Goal: Task Accomplishment & Management: Use online tool/utility

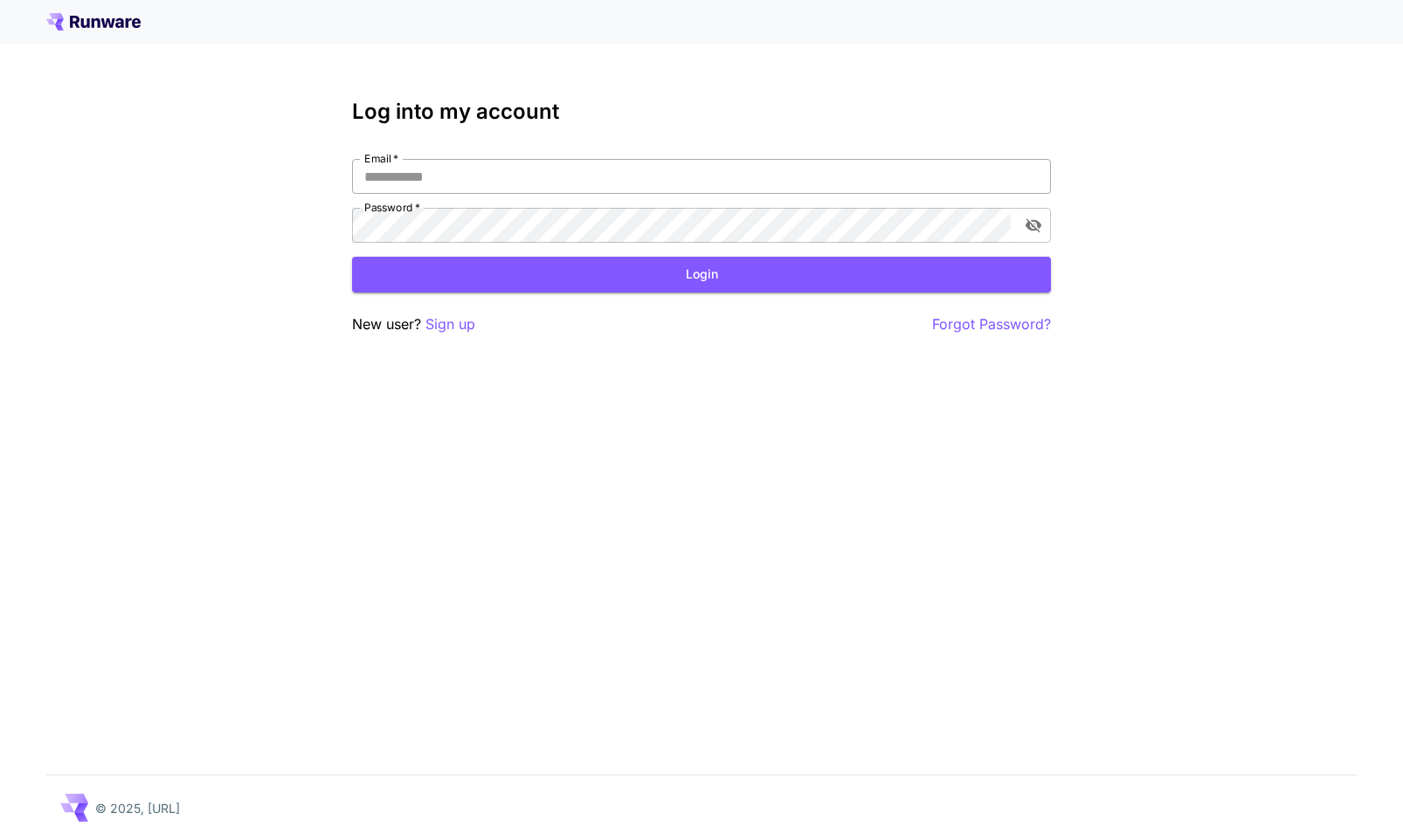
click at [419, 179] on input "Email   *" at bounding box center [702, 176] width 699 height 35
type input "**********"
click at [478, 277] on button "Login" at bounding box center [702, 275] width 699 height 36
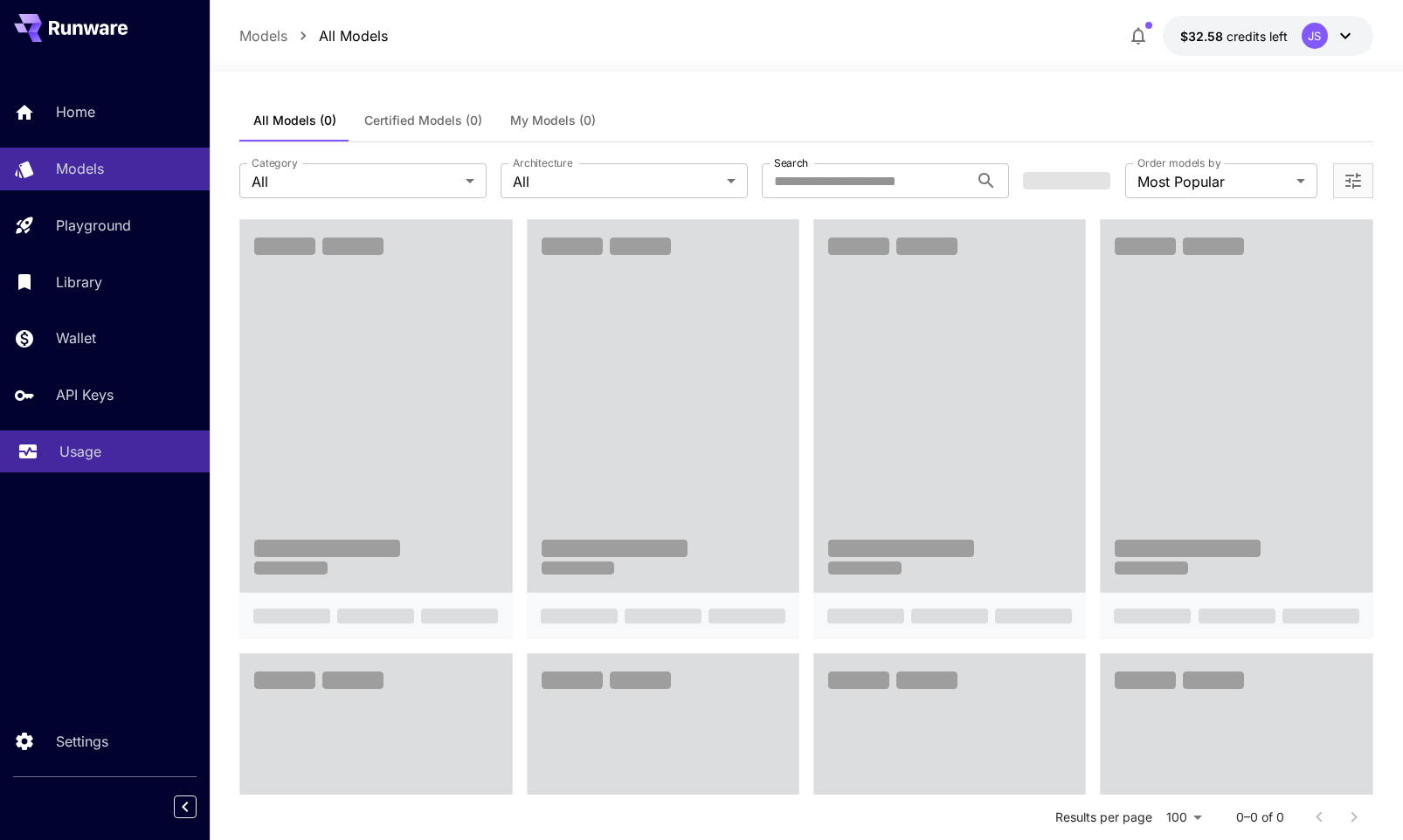
click at [66, 471] on link "Usage" at bounding box center [105, 452] width 210 height 42
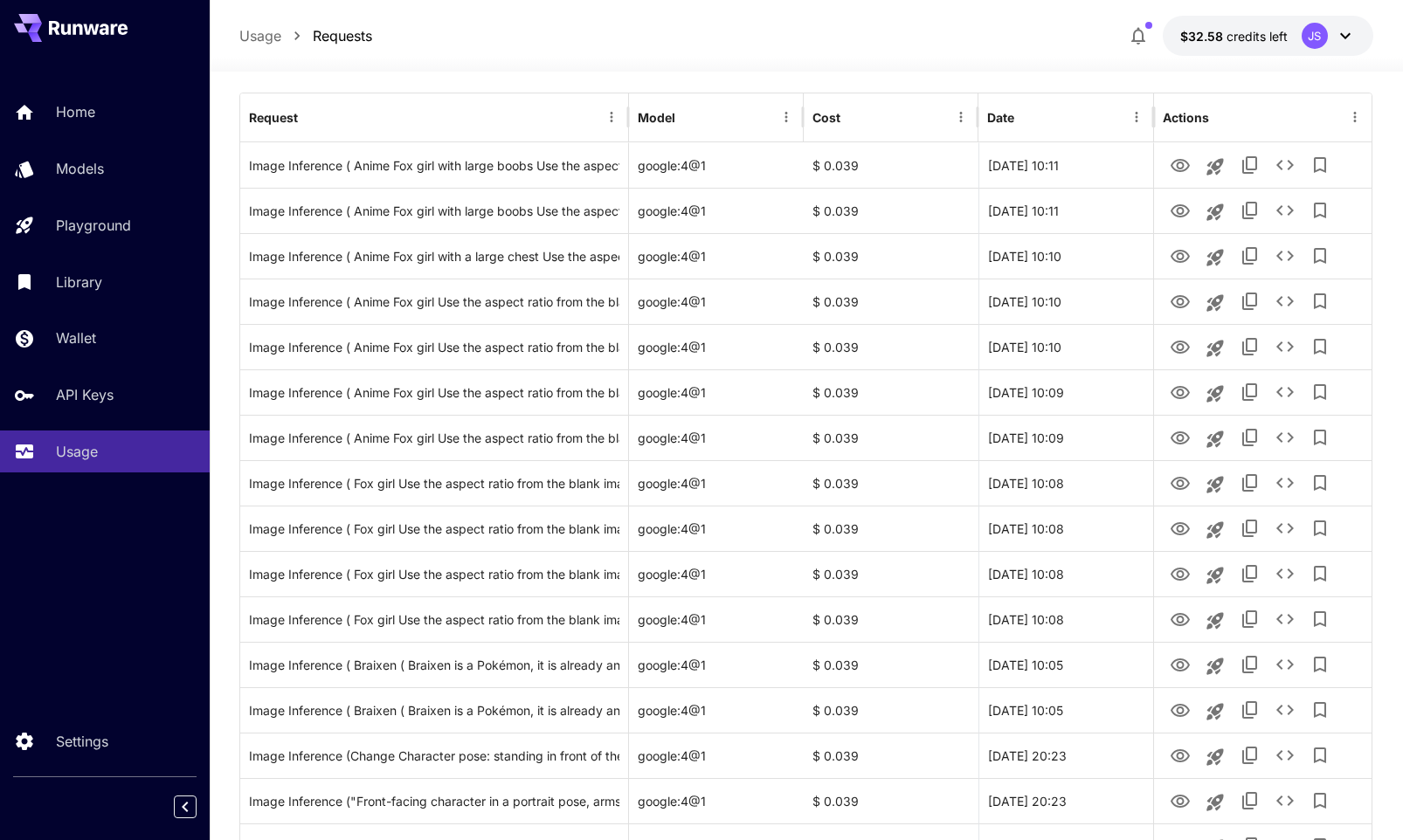
scroll to position [196, 0]
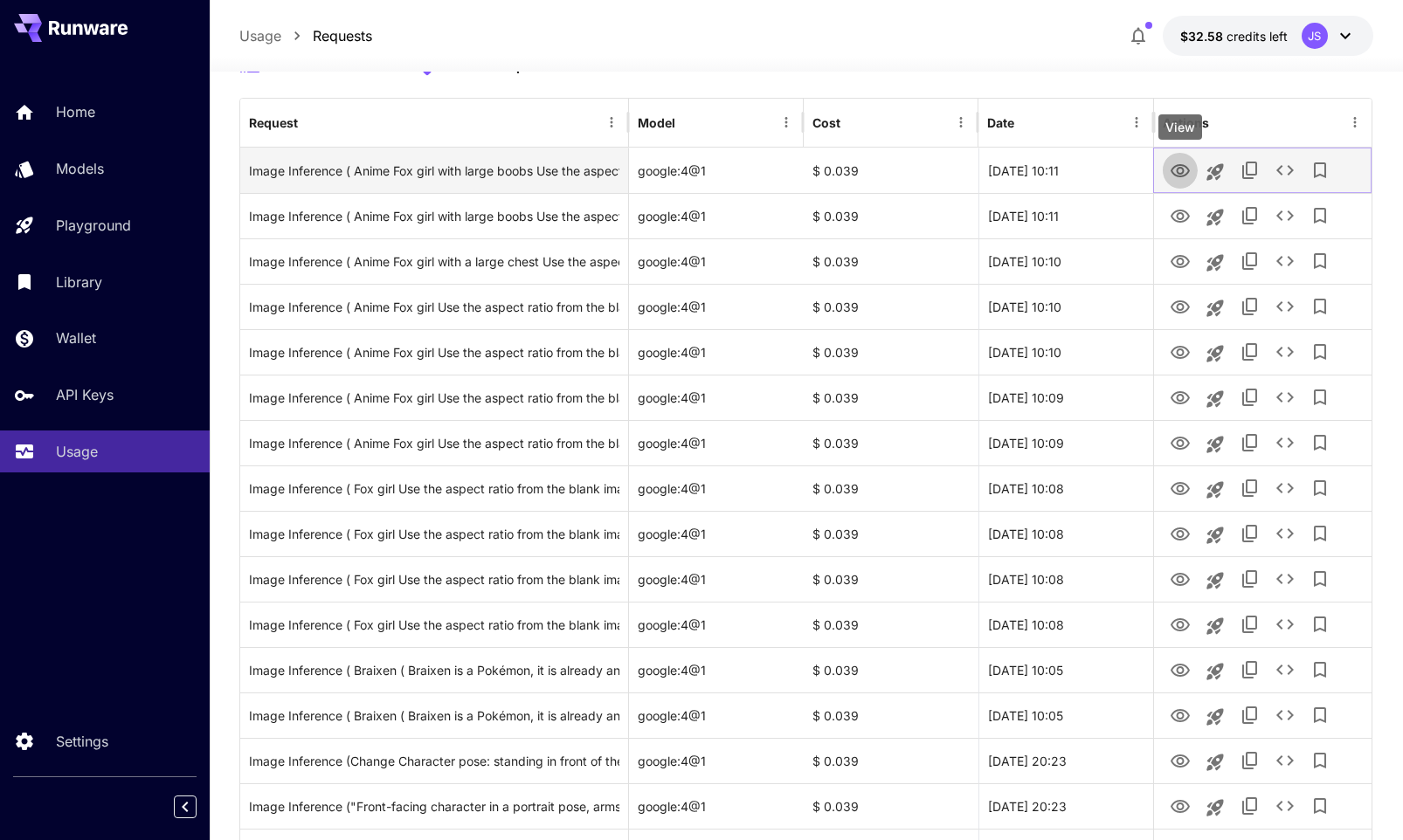
click at [1179, 172] on icon "View" at bounding box center [1180, 171] width 21 height 21
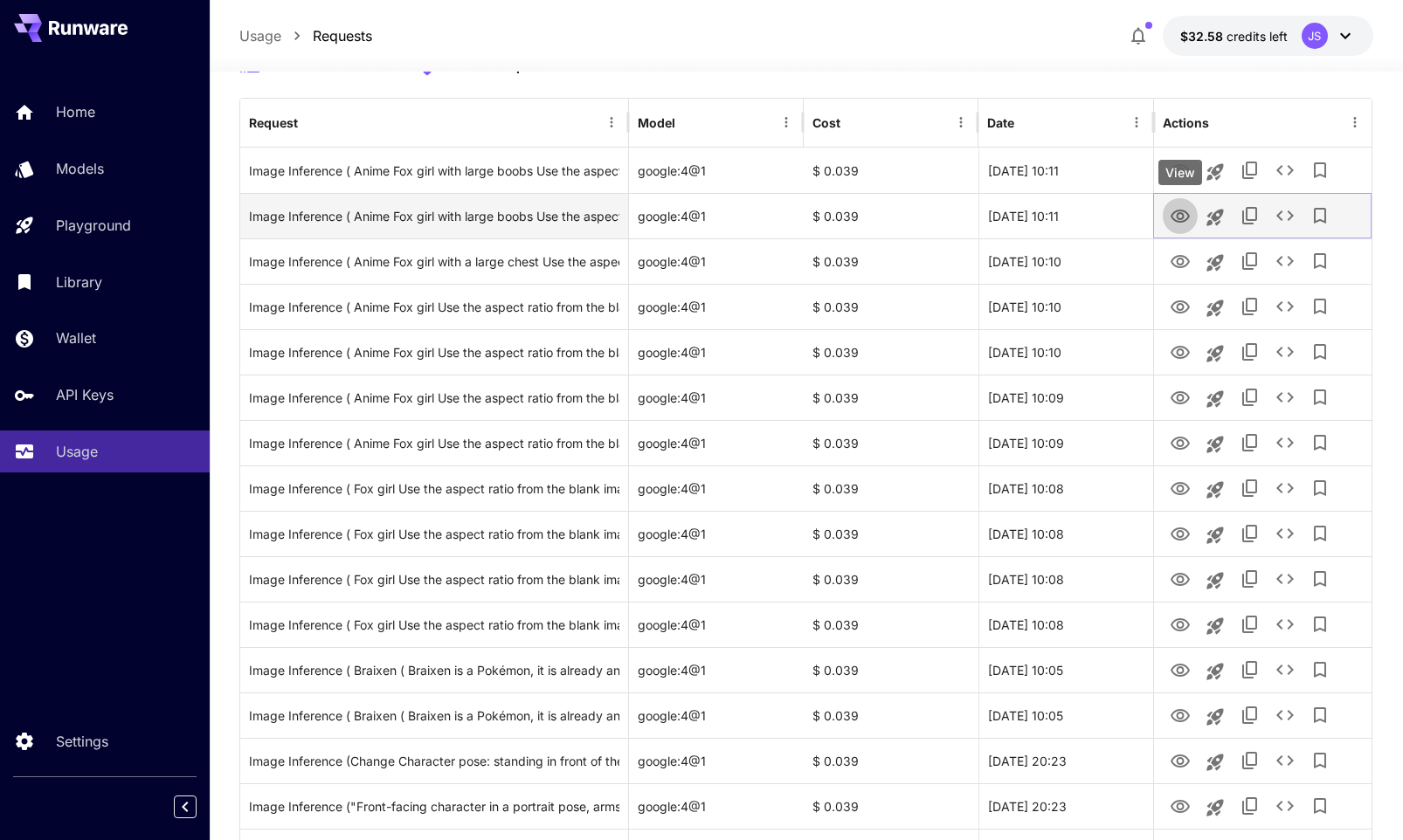
click at [1181, 223] on icon "View" at bounding box center [1180, 216] width 21 height 21
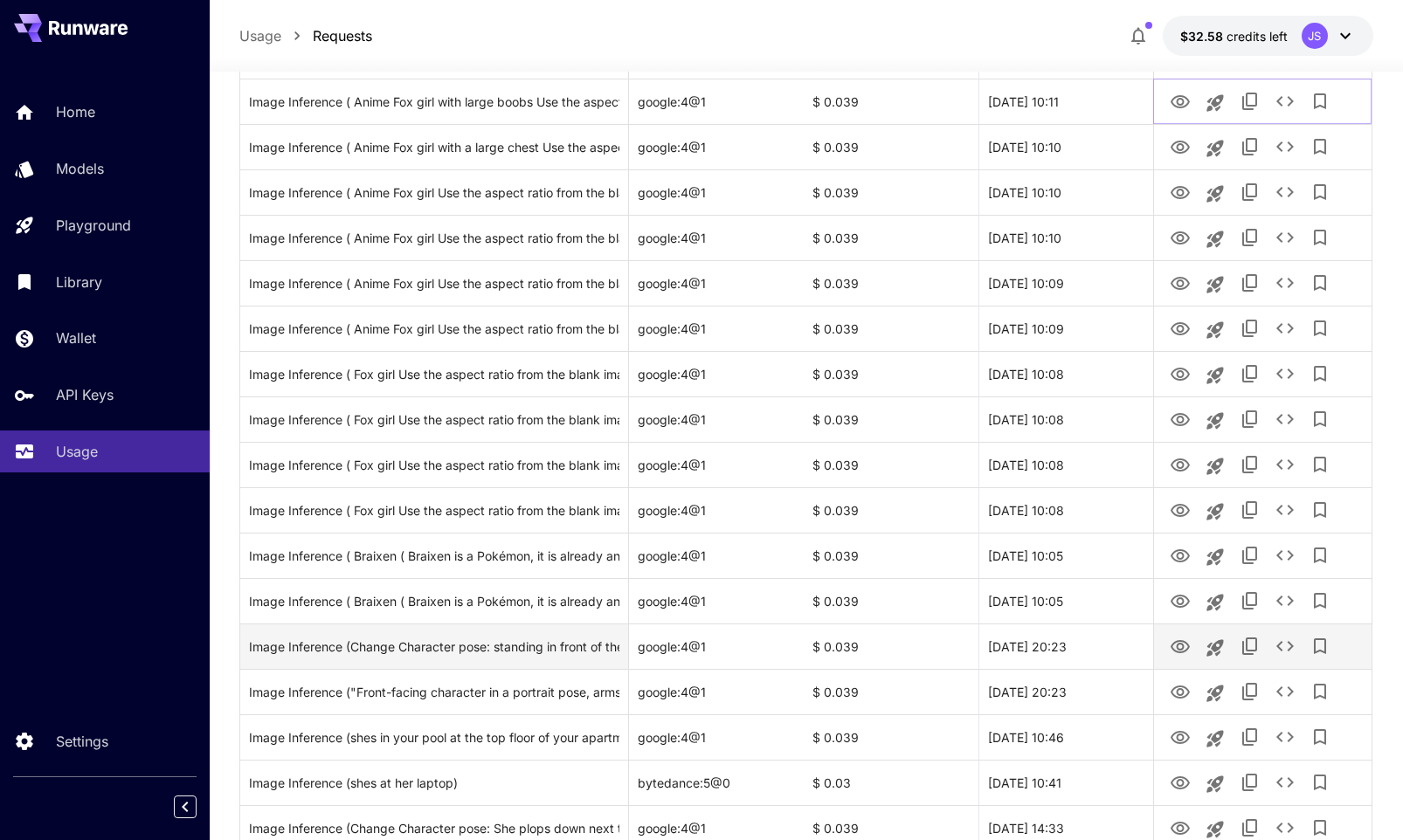
scroll to position [320, 0]
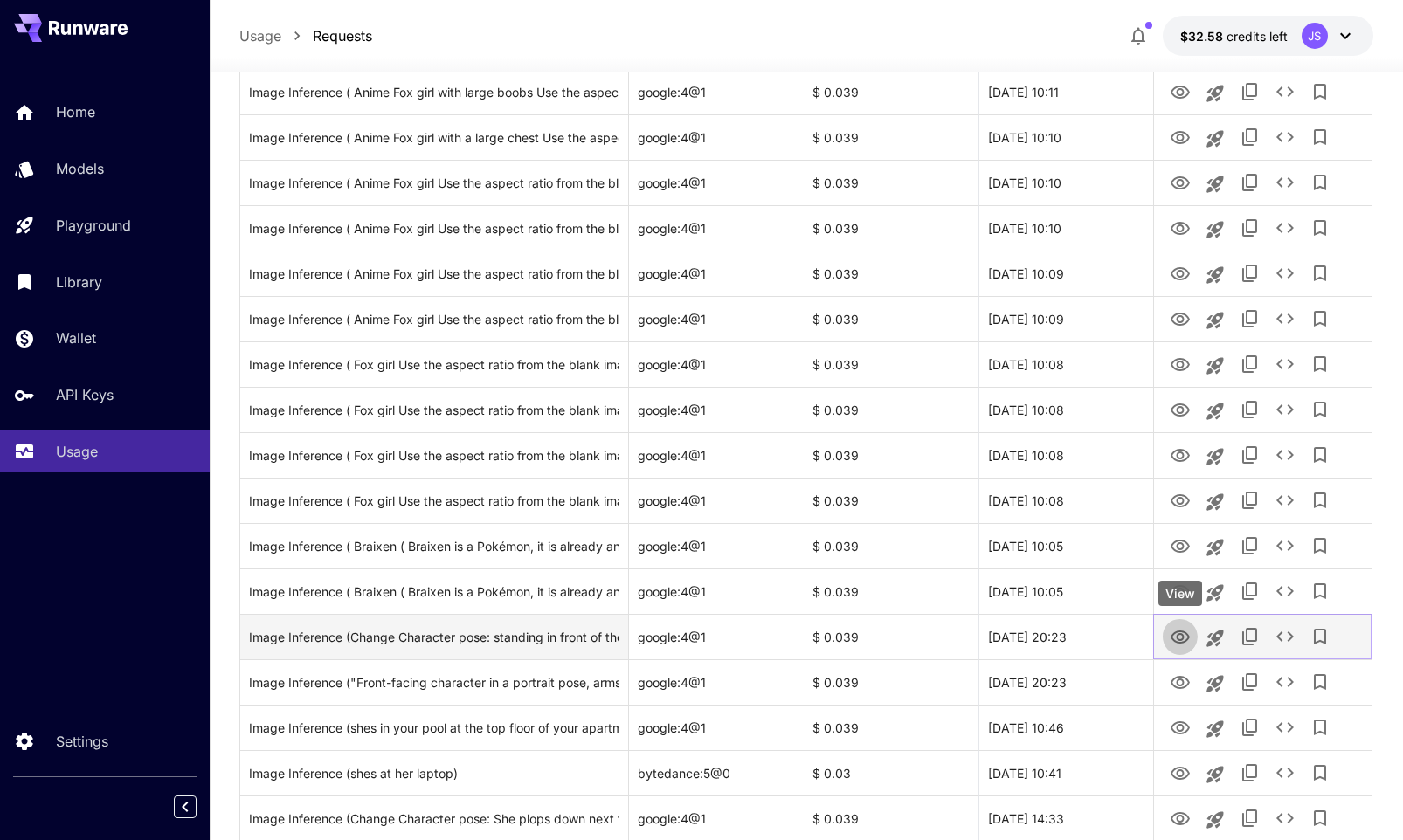
click at [1170, 632] on icon "View" at bounding box center [1180, 637] width 21 height 21
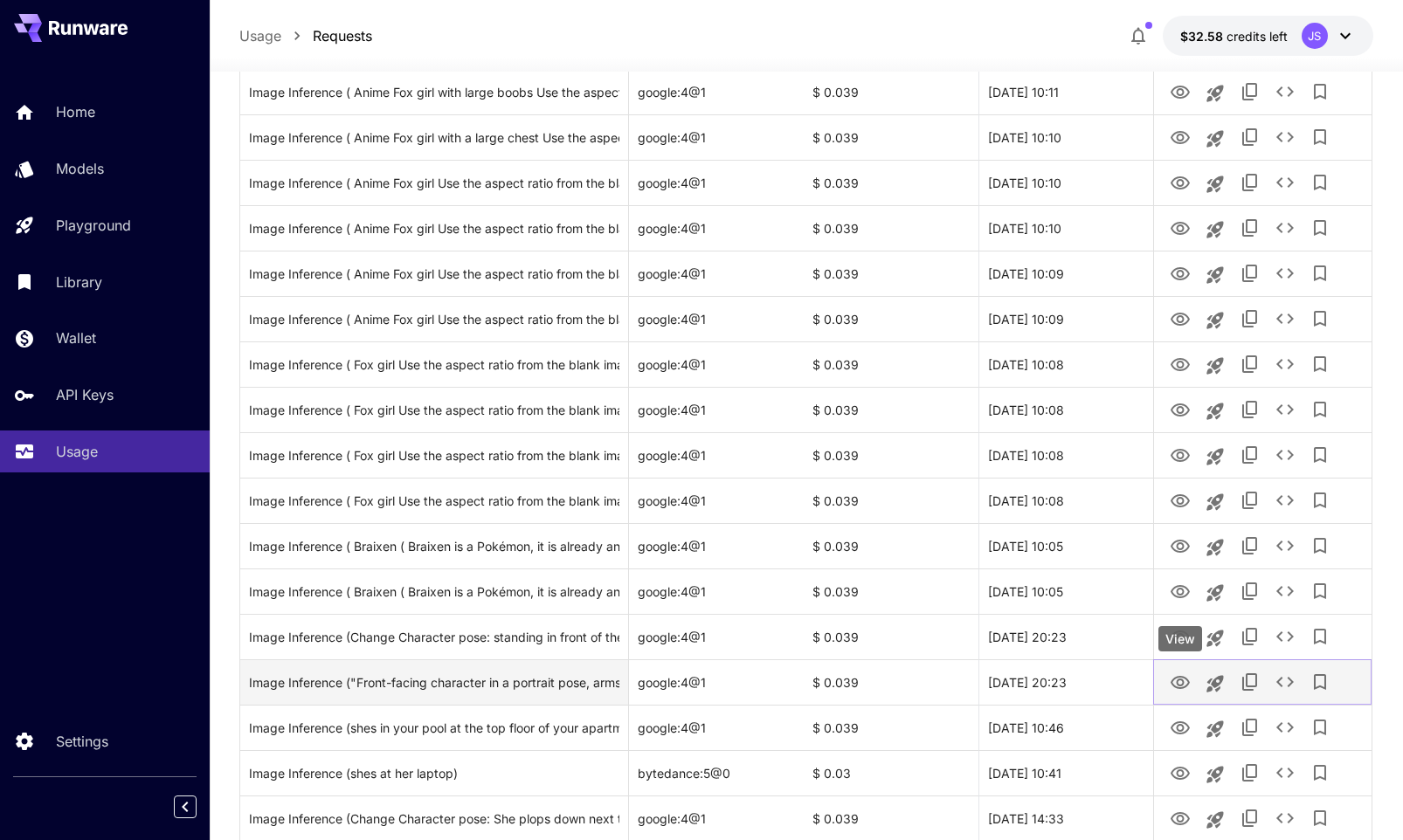
click at [1180, 693] on button "View" at bounding box center [1180, 682] width 35 height 36
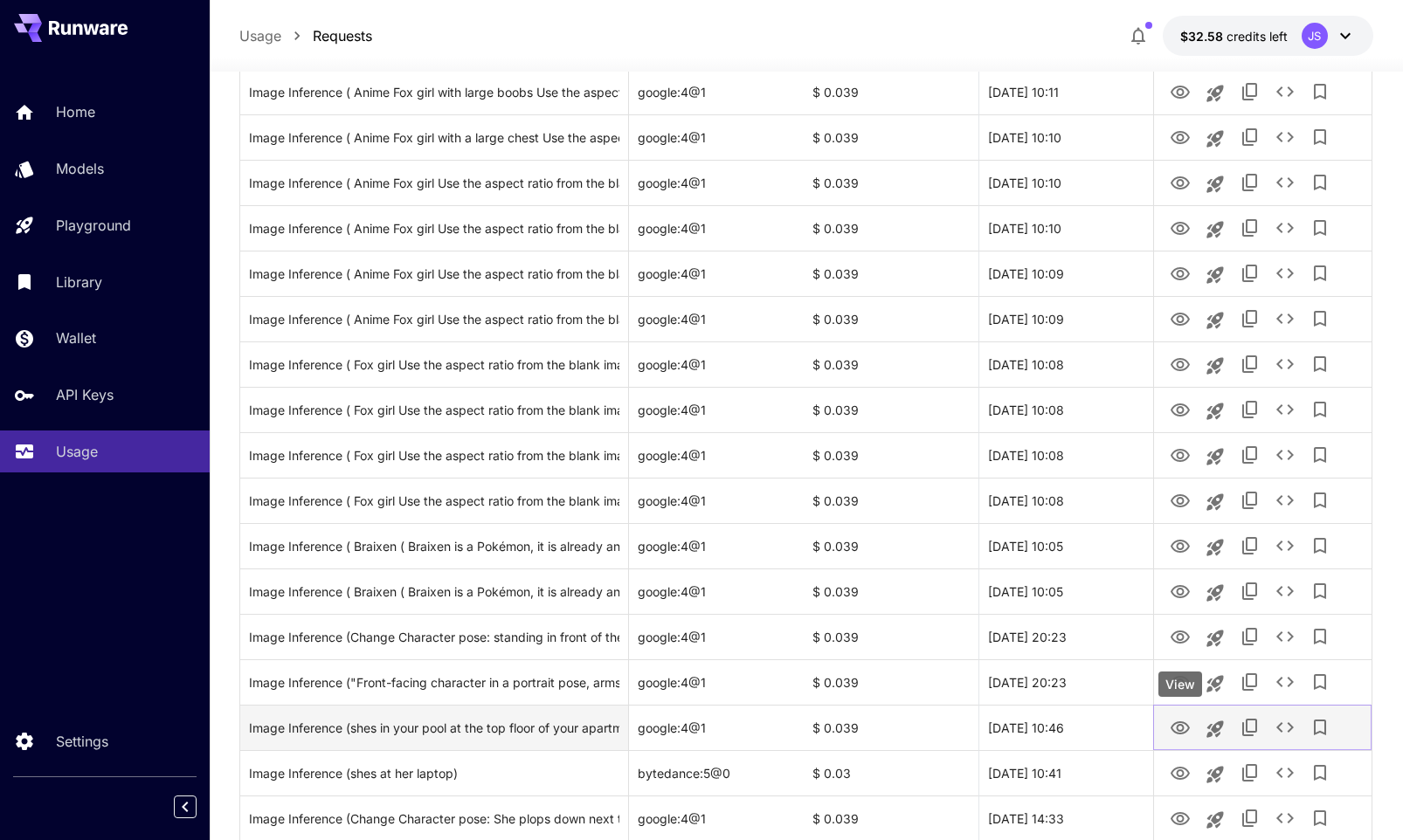
click at [1180, 732] on icon "View" at bounding box center [1180, 728] width 21 height 21
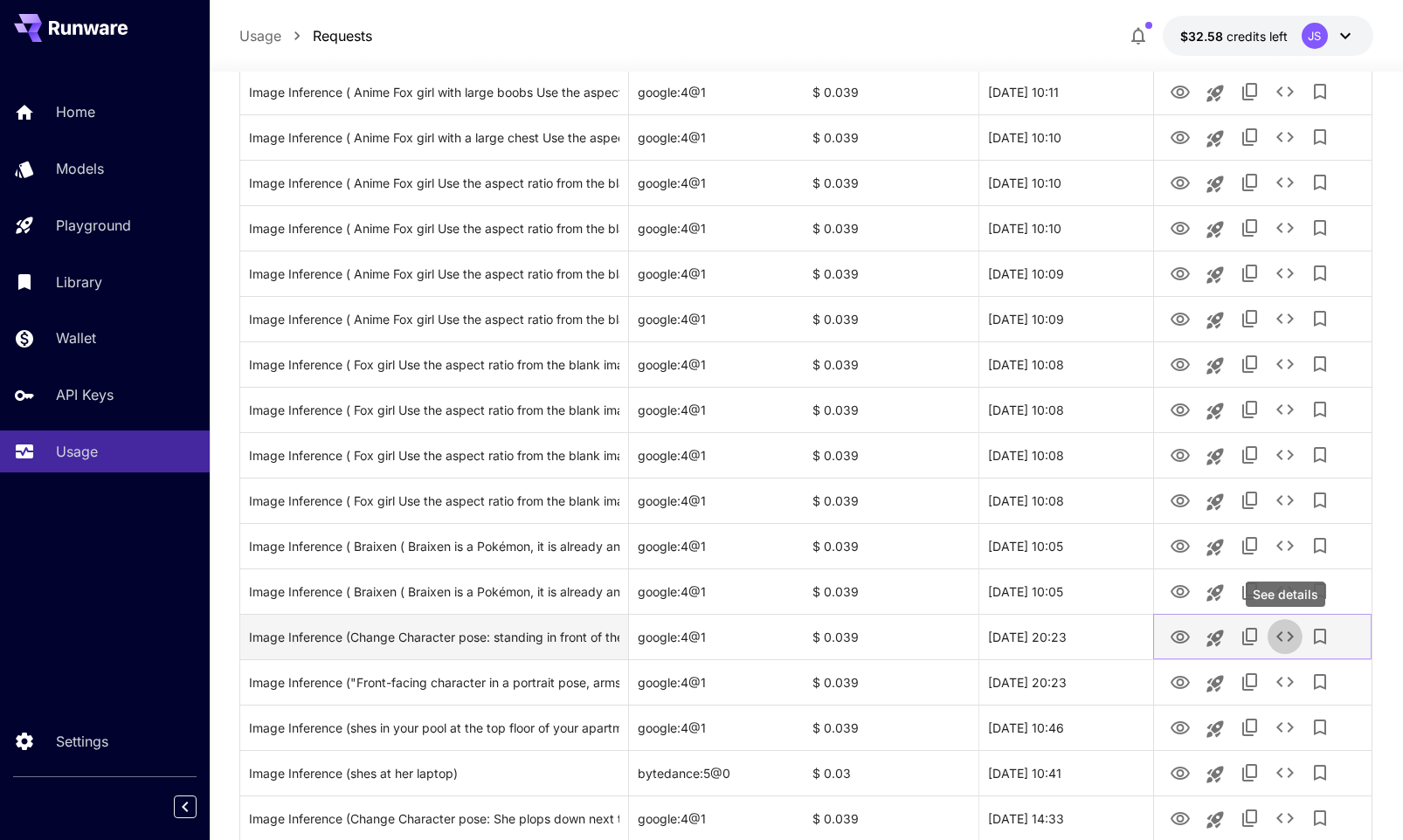
click at [1281, 633] on icon "See details" at bounding box center [1285, 637] width 17 height 11
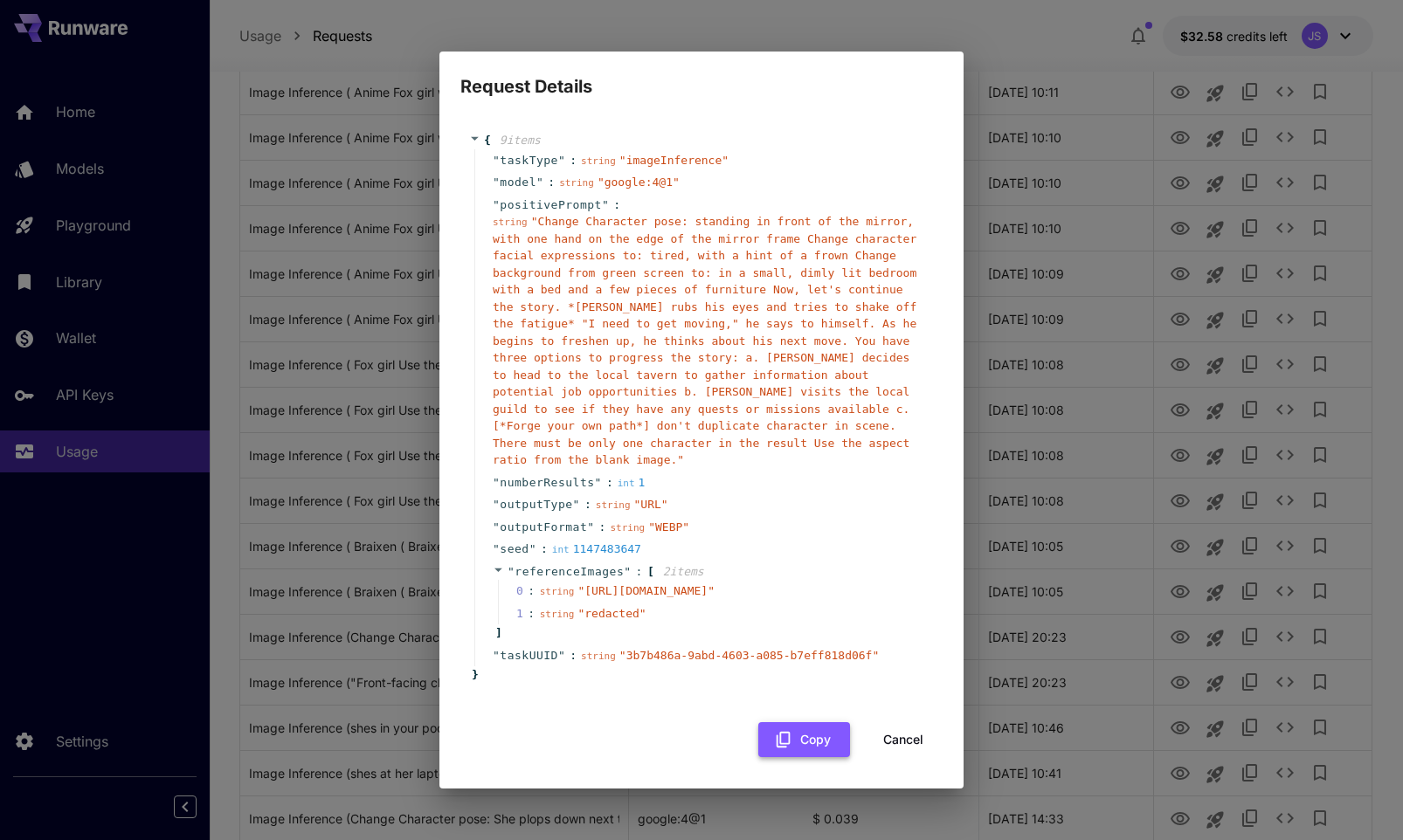
click at [782, 748] on icon "button" at bounding box center [783, 739] width 19 height 19
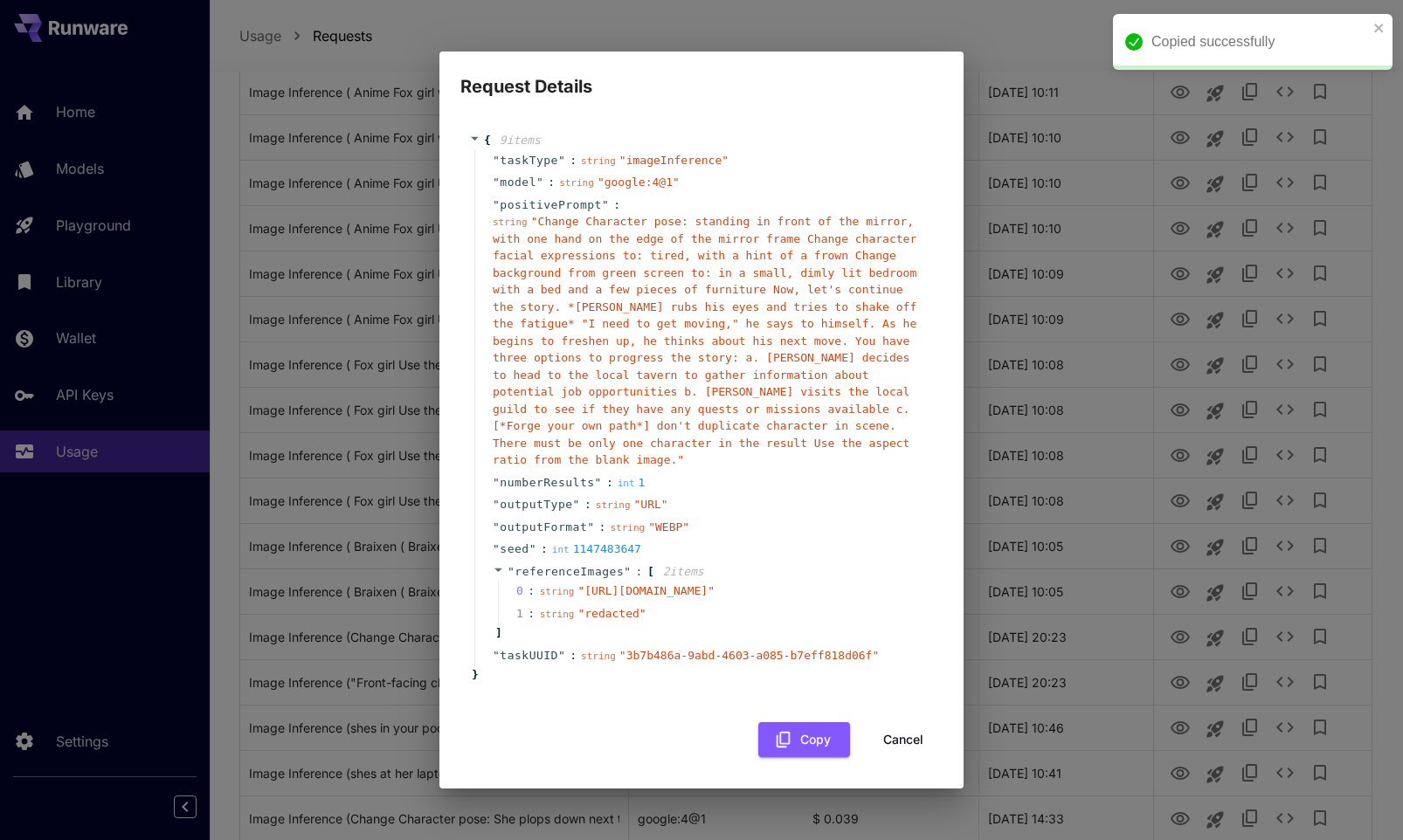
click at [1125, 386] on div "Request Details { 9 item s " taskType " : string " imageInference " " model " :…" at bounding box center [701, 420] width 1403 height 840
click at [903, 758] on button "Cancel" at bounding box center [903, 741] width 79 height 36
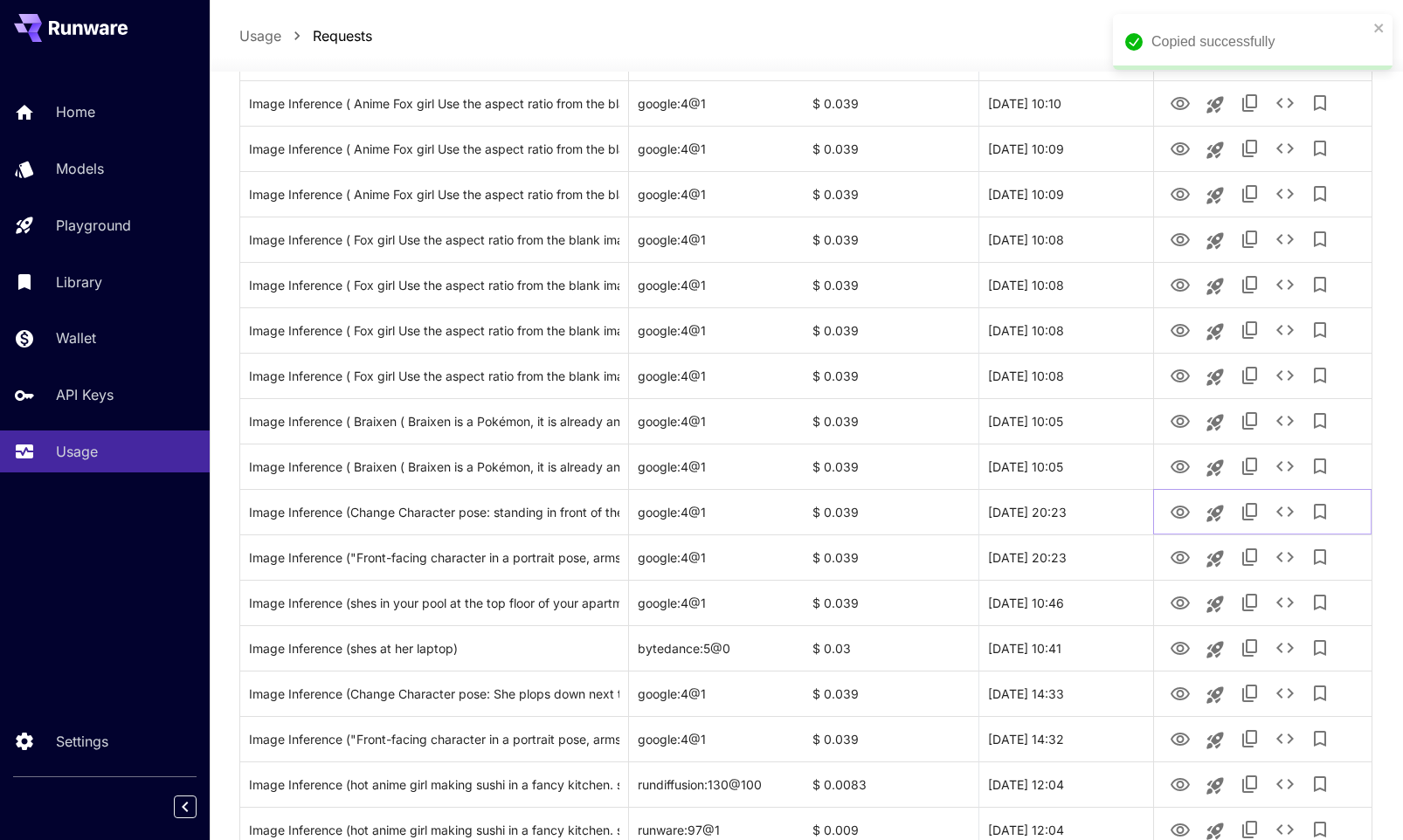
scroll to position [464, 0]
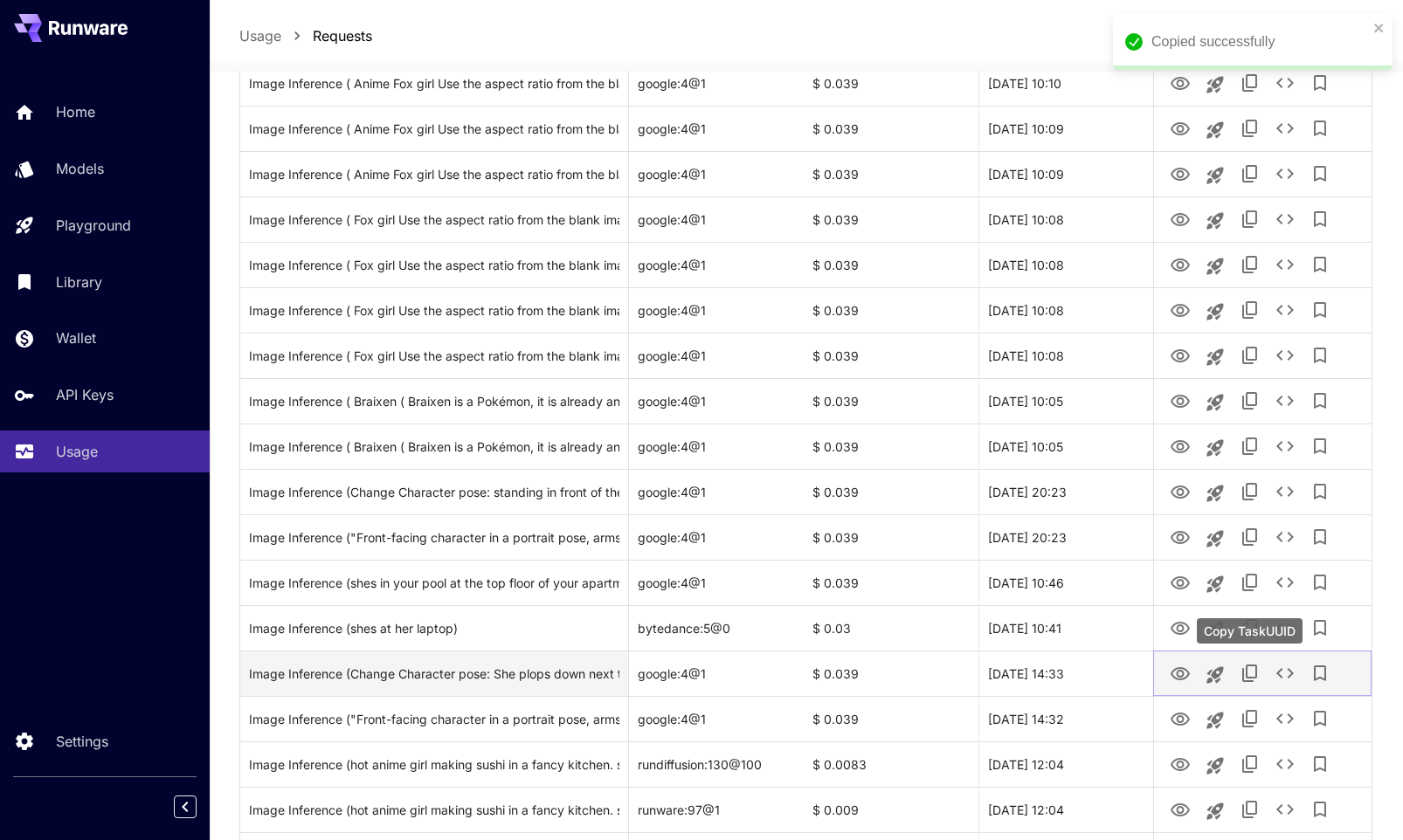
click at [1273, 673] on button "See details" at bounding box center [1285, 673] width 35 height 35
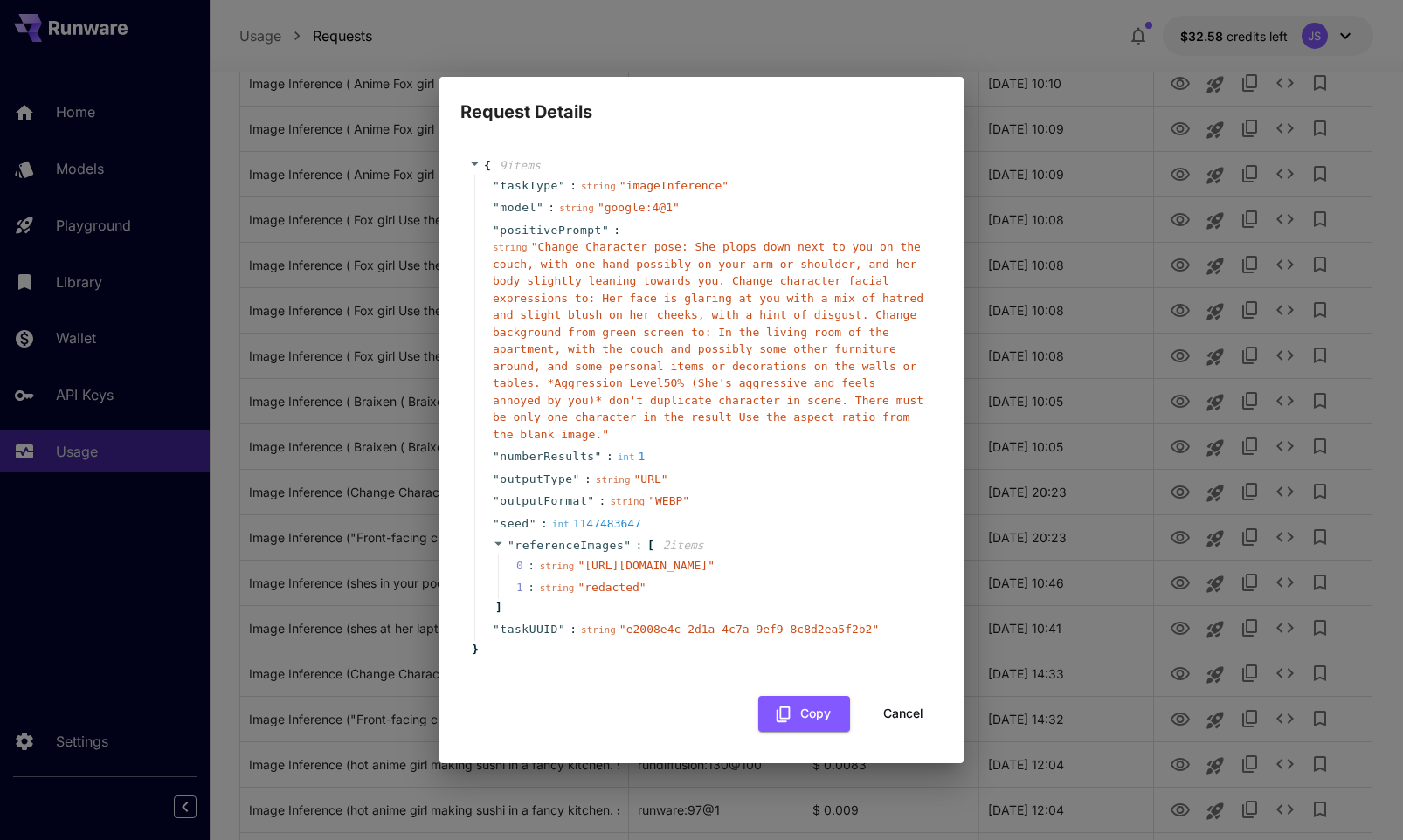
click at [902, 732] on button "Cancel" at bounding box center [903, 714] width 79 height 36
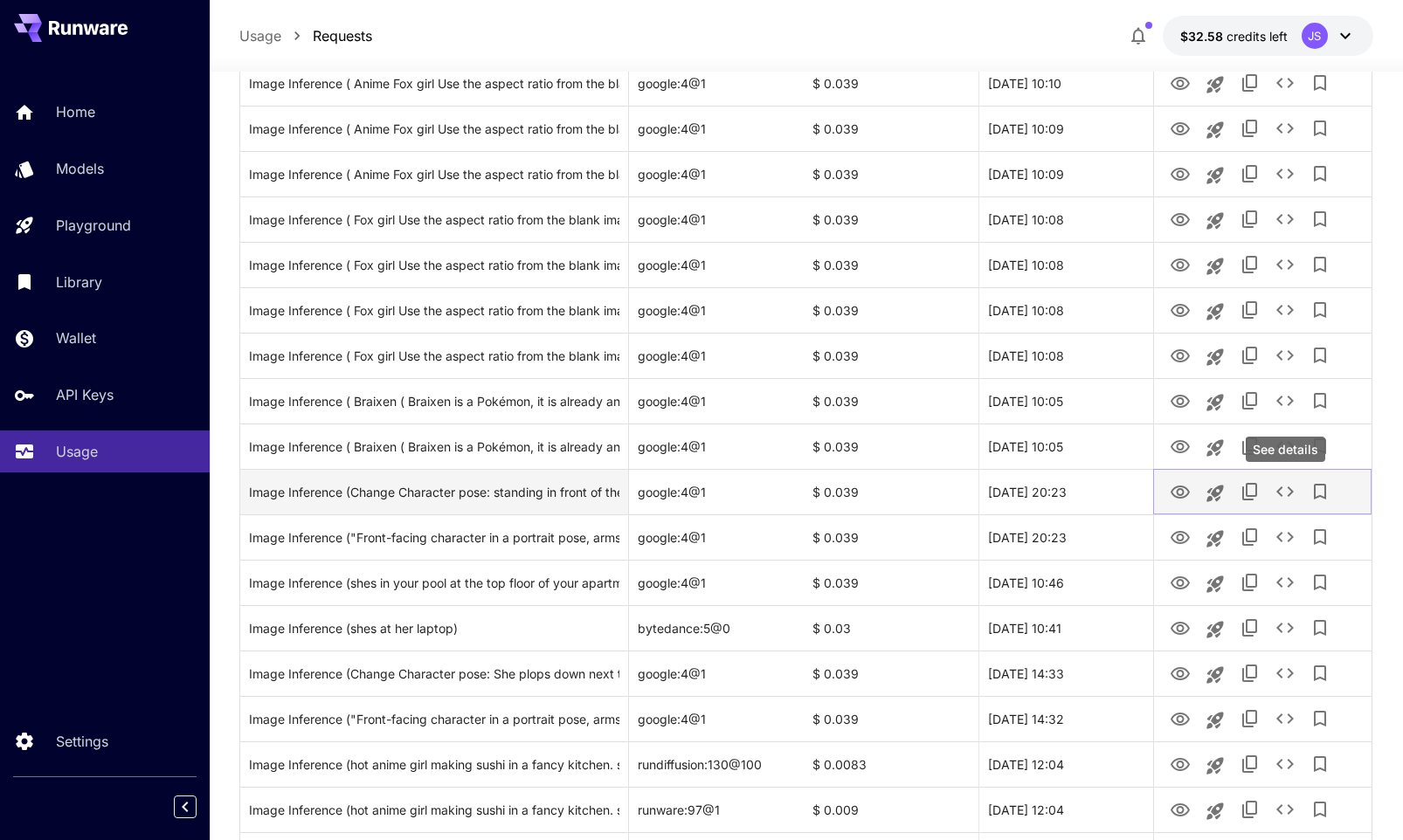
click at [1281, 493] on icon "See details" at bounding box center [1285, 492] width 17 height 11
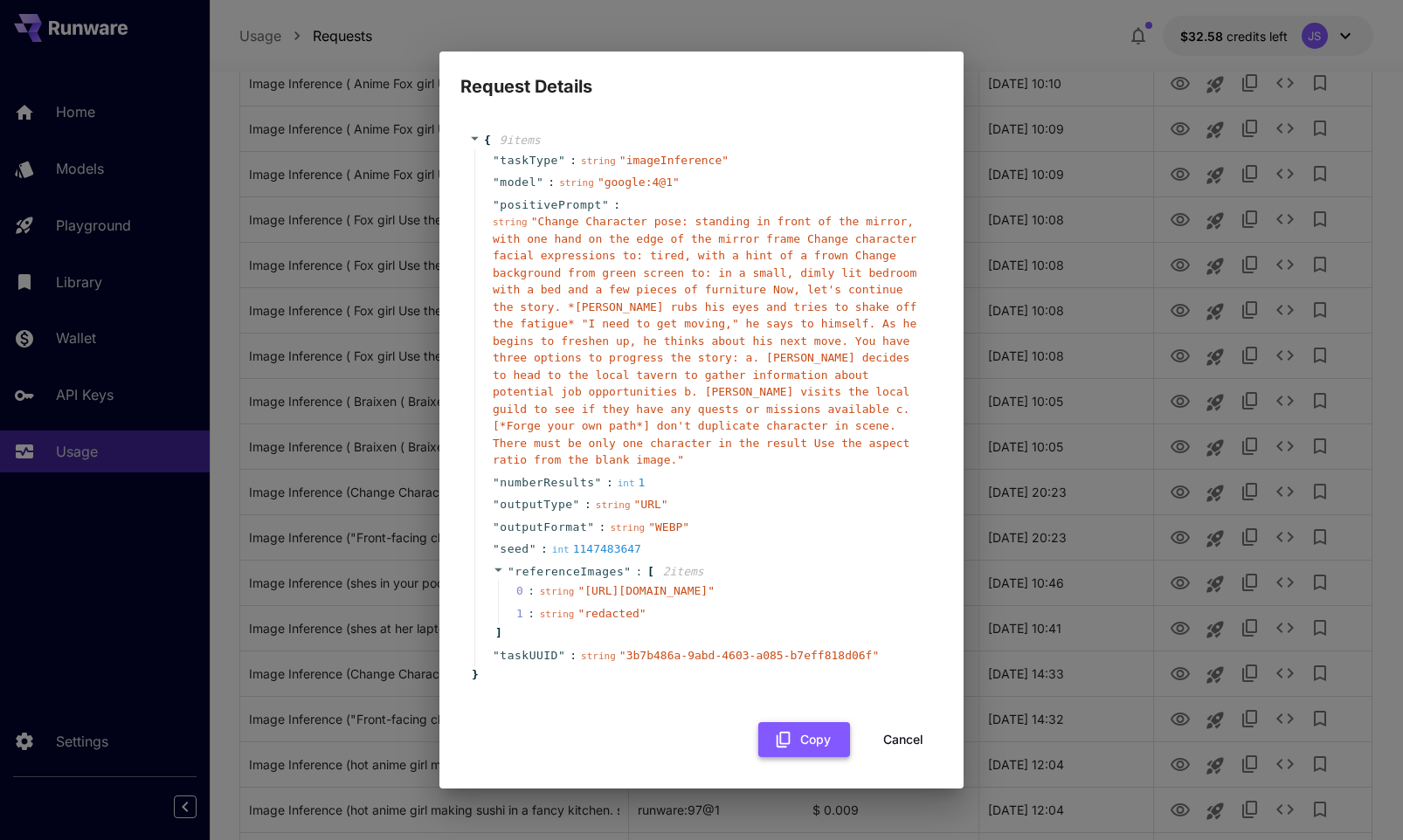
click at [821, 747] on button "Copy" at bounding box center [804, 741] width 92 height 36
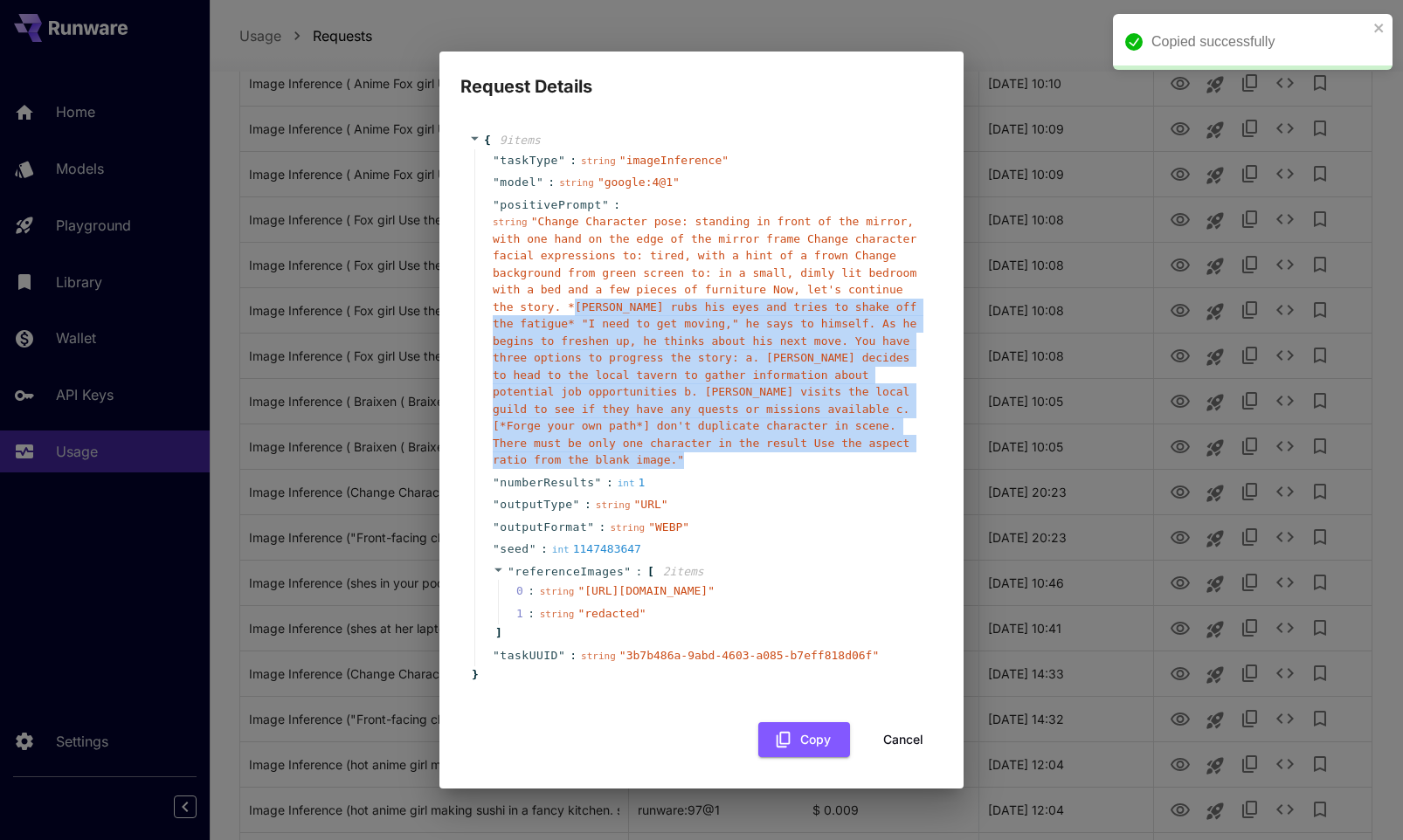
drag, startPoint x: 574, startPoint y: 282, endPoint x: 569, endPoint y: 441, distance: 159.1
click at [569, 441] on div "string " Change Character pose: standing in front of the mirror, with one hand …" at bounding box center [708, 341] width 432 height 256
click at [648, 297] on div "string " Change Character pose: standing in front of the mirror, with one hand …" at bounding box center [708, 341] width 432 height 256
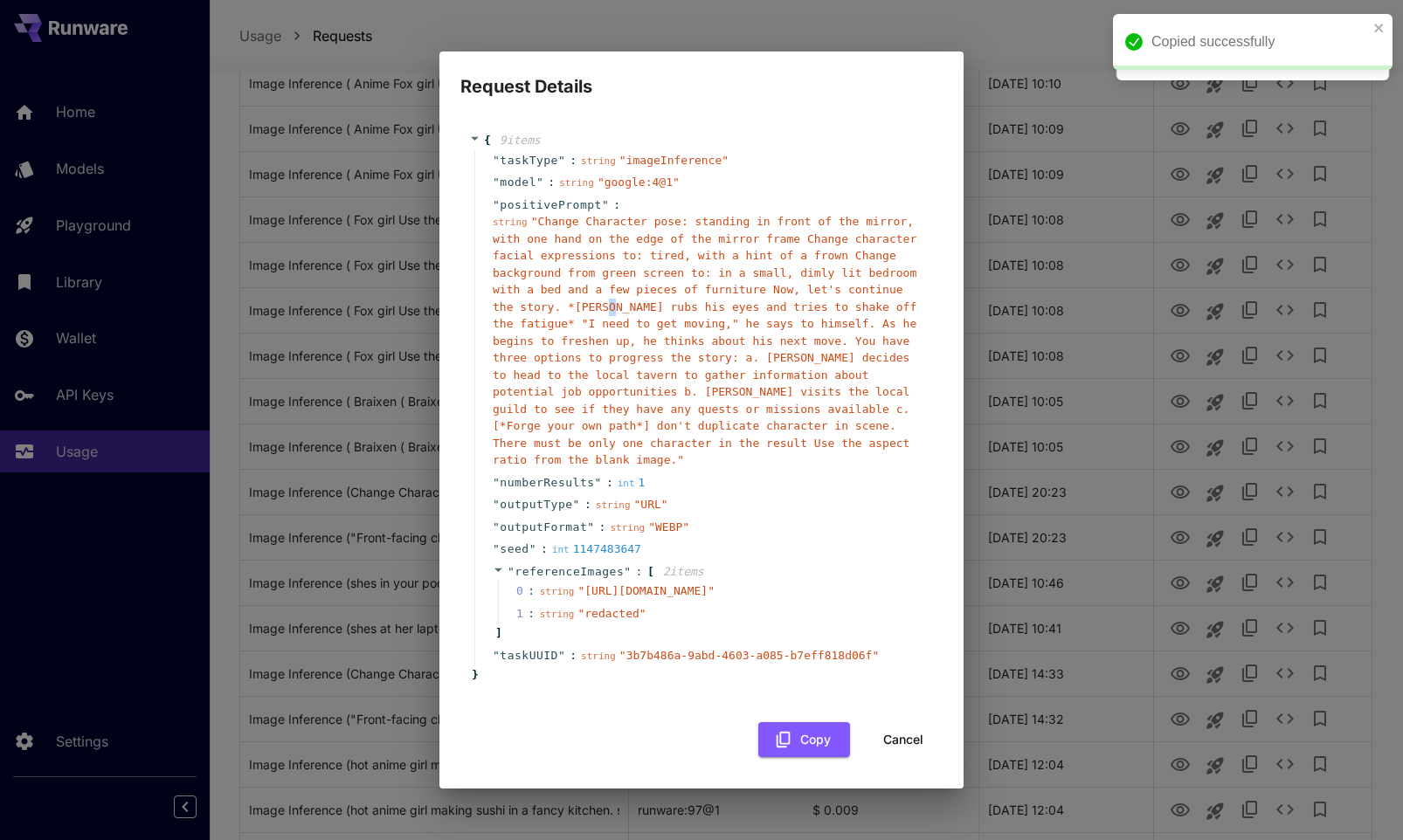
click at [612, 288] on span "" Change Character pose: standing in front of the mirror, with one hand on the …" at bounding box center [704, 341] width 424 height 251
click at [1096, 334] on div "Request Details { 9 item s " taskType " : string " imageInference " " model " :…" at bounding box center [701, 420] width 1403 height 840
click at [911, 750] on button "Cancel" at bounding box center [903, 741] width 79 height 36
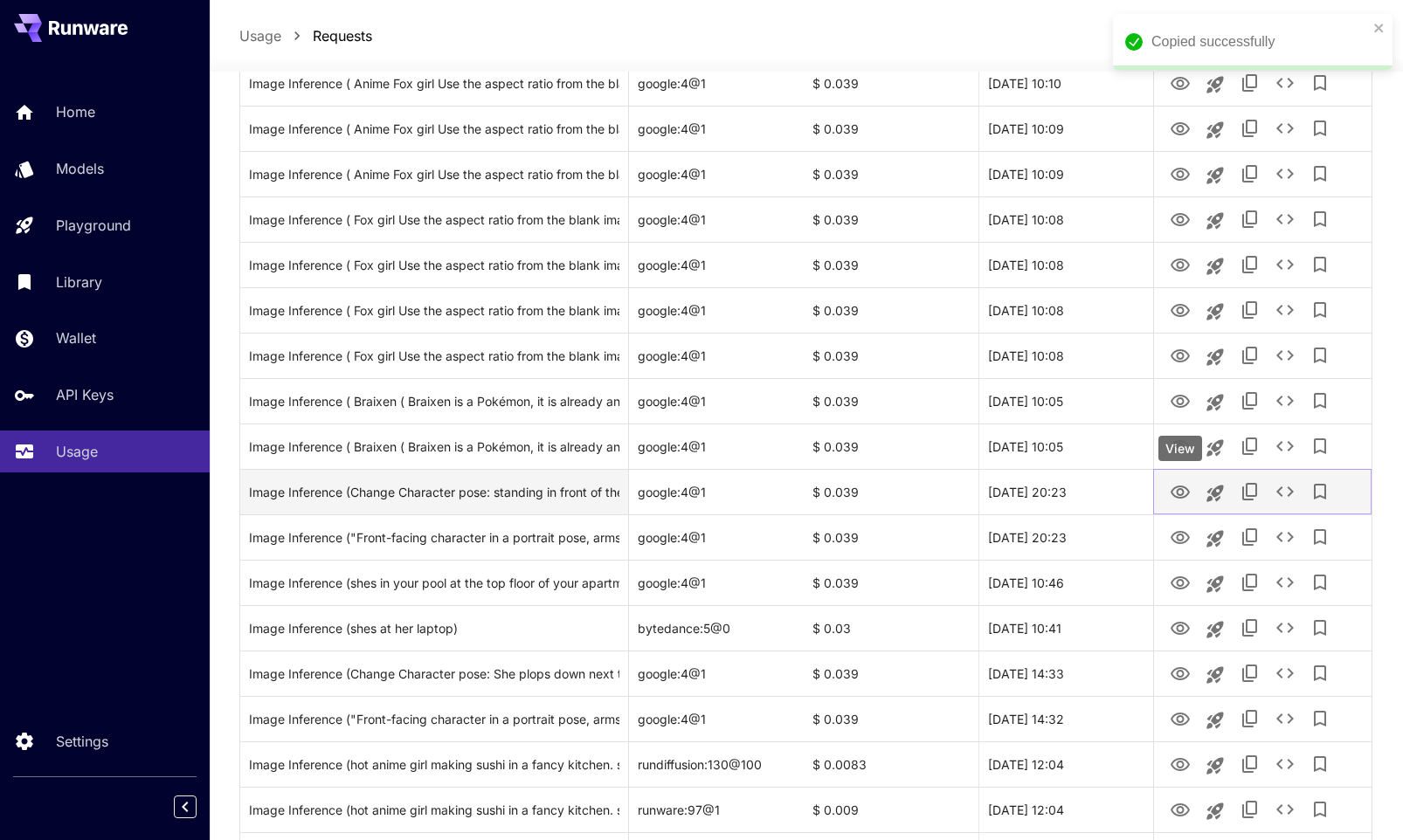
click at [1185, 489] on icon "View" at bounding box center [1180, 492] width 19 height 14
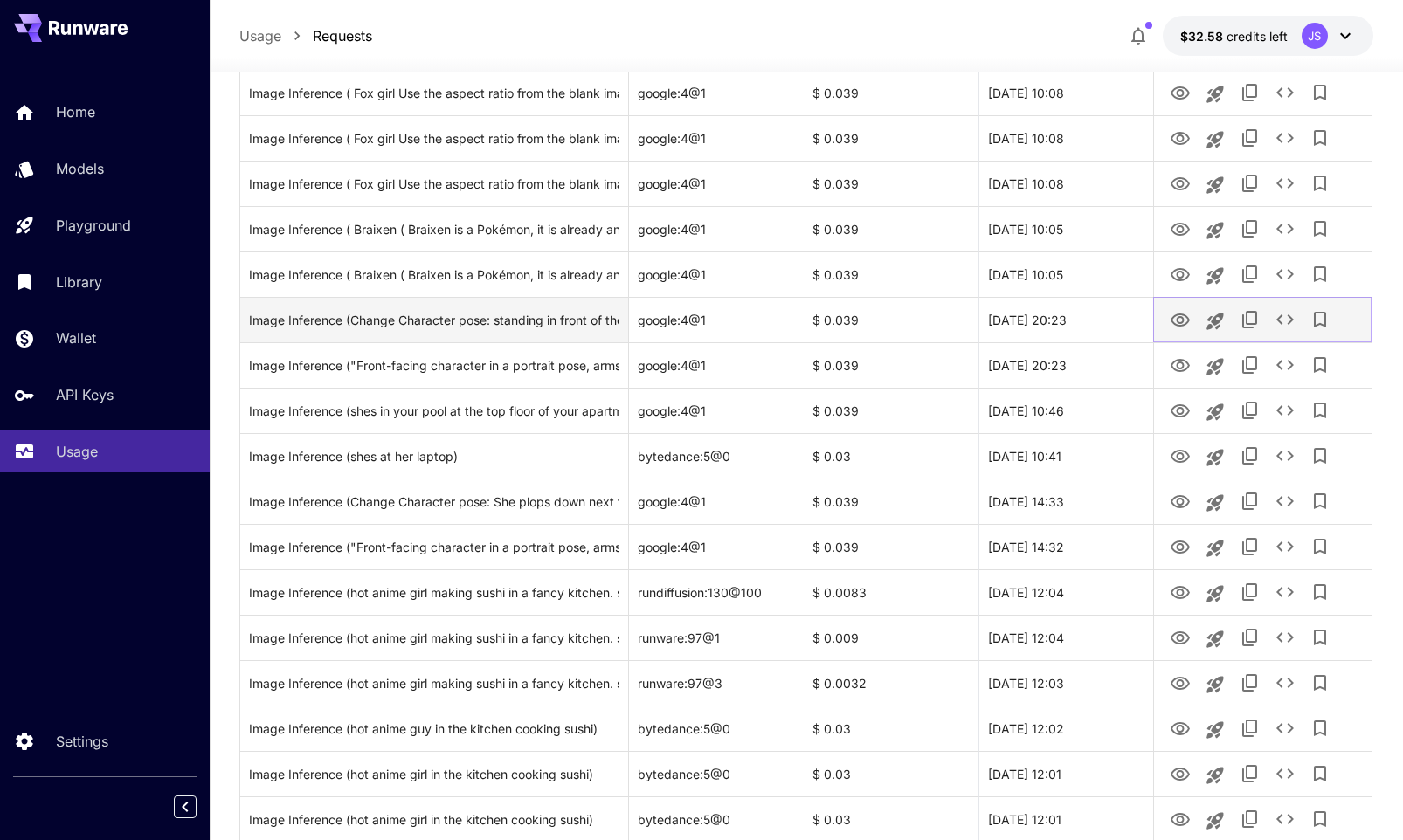
scroll to position [647, 0]
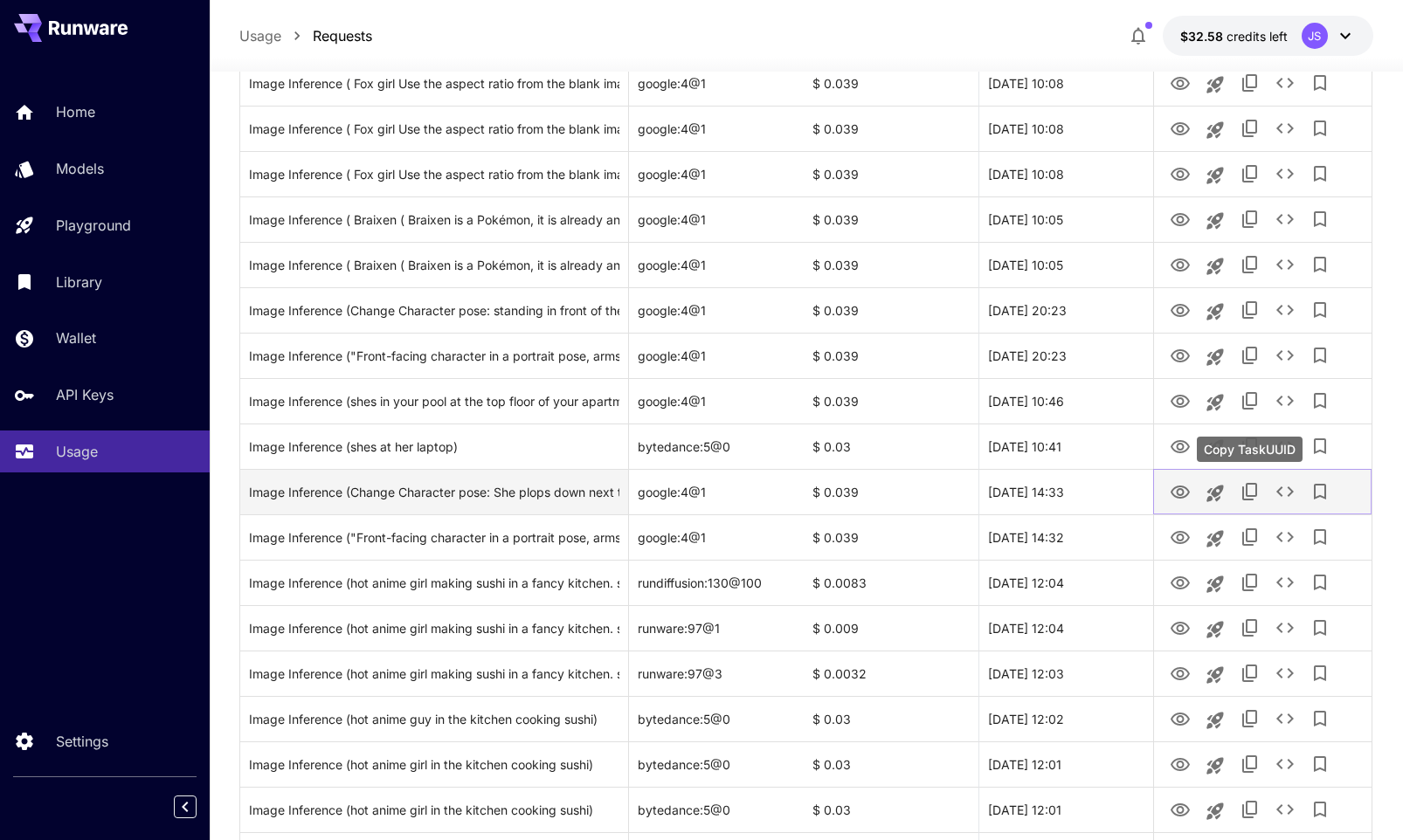
click at [1271, 491] on button "See details" at bounding box center [1285, 491] width 35 height 35
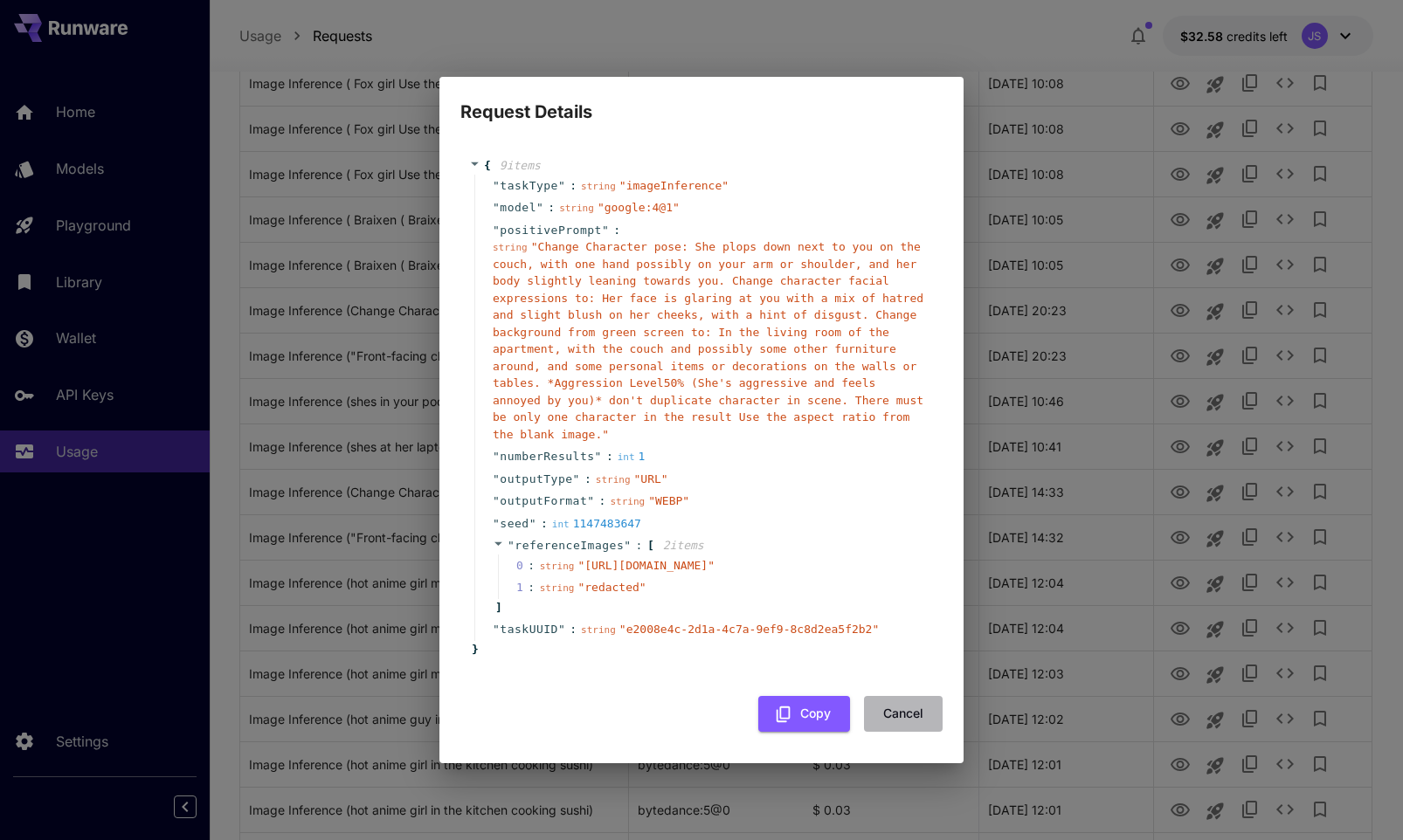
click at [910, 732] on button "Cancel" at bounding box center [903, 714] width 79 height 36
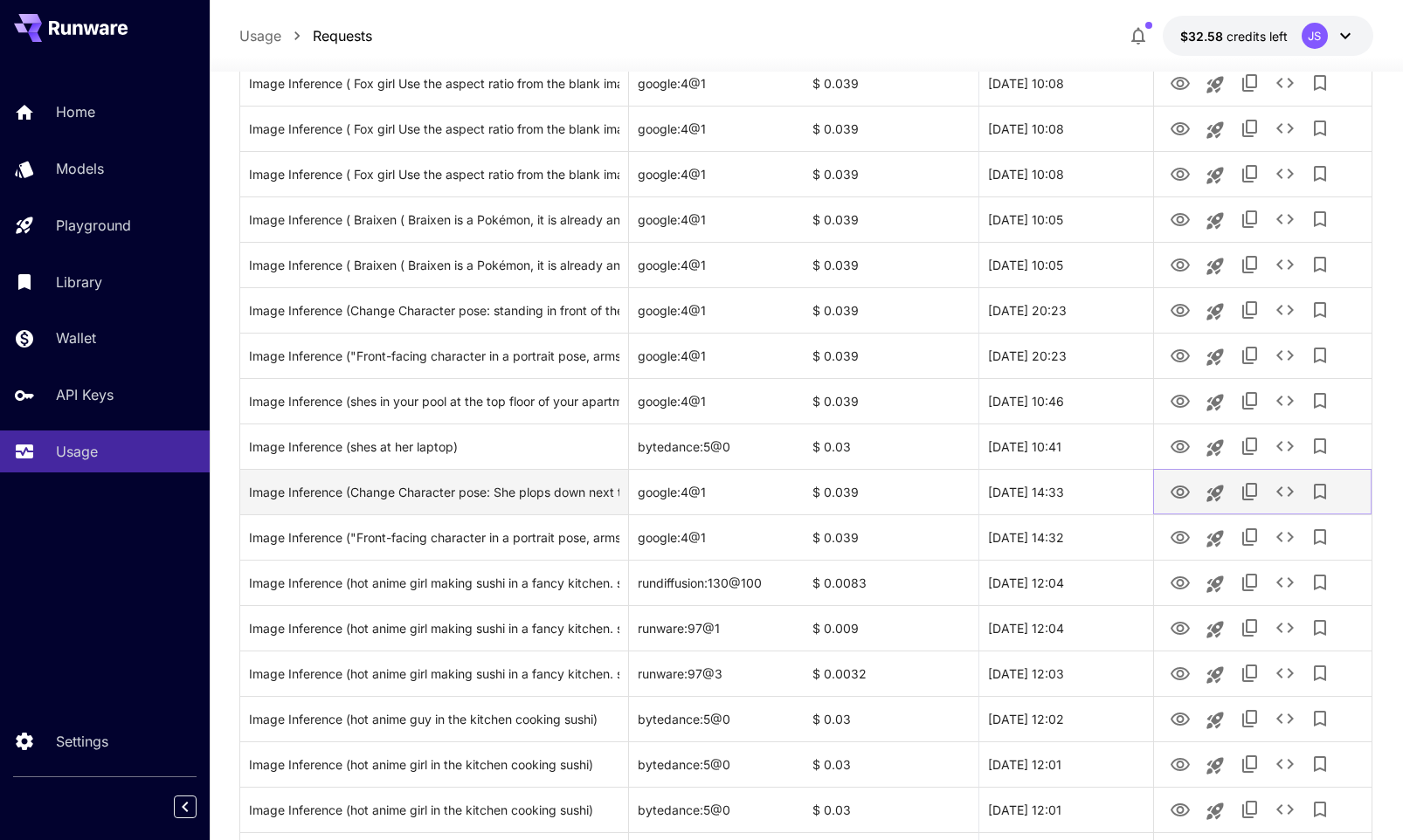
click at [1177, 486] on icon "View" at bounding box center [1180, 492] width 19 height 14
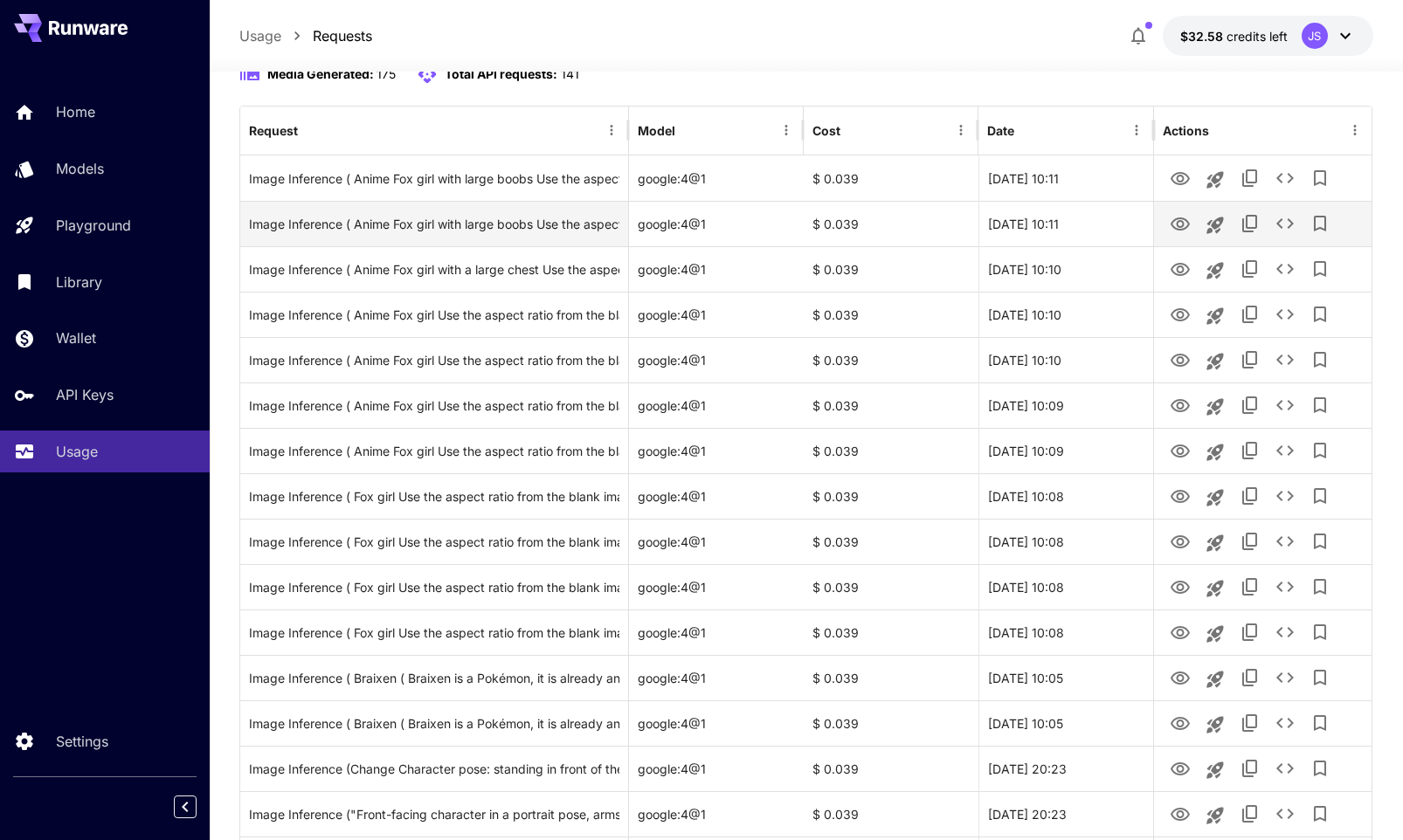
scroll to position [186, 0]
